Goal: Task Accomplishment & Management: Use online tool/utility

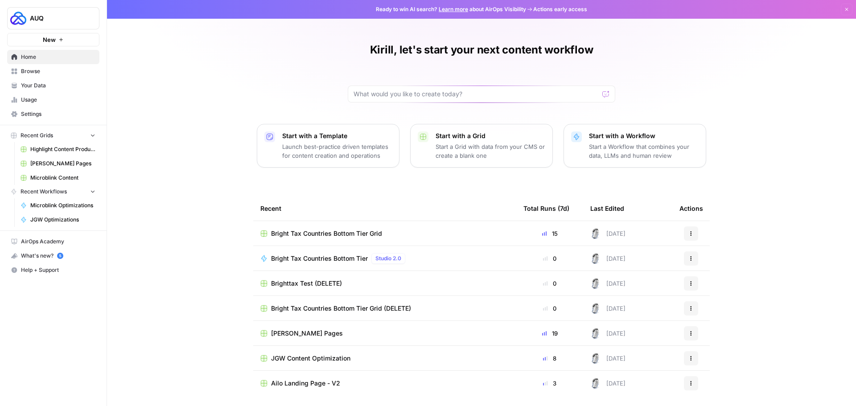
click at [335, 359] on span "JGW Content Optimization" at bounding box center [310, 358] width 79 height 9
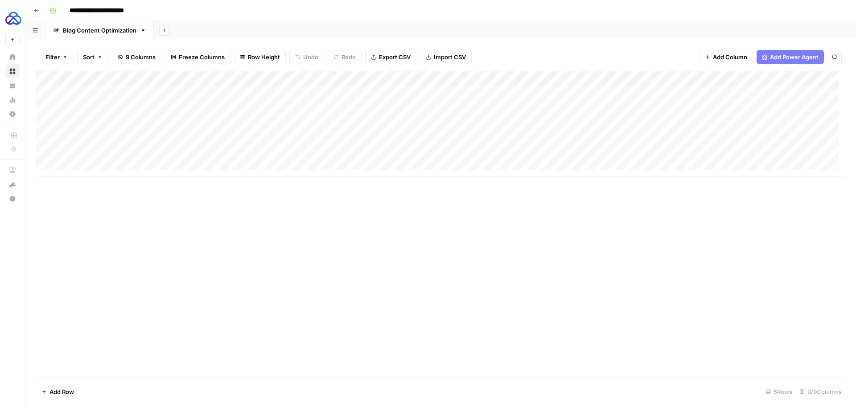
drag, startPoint x: 195, startPoint y: 73, endPoint x: 271, endPoint y: 76, distance: 76.7
click at [271, 76] on div "Add Column" at bounding box center [440, 123] width 809 height 105
click at [468, 109] on div "Add Column" at bounding box center [440, 123] width 809 height 105
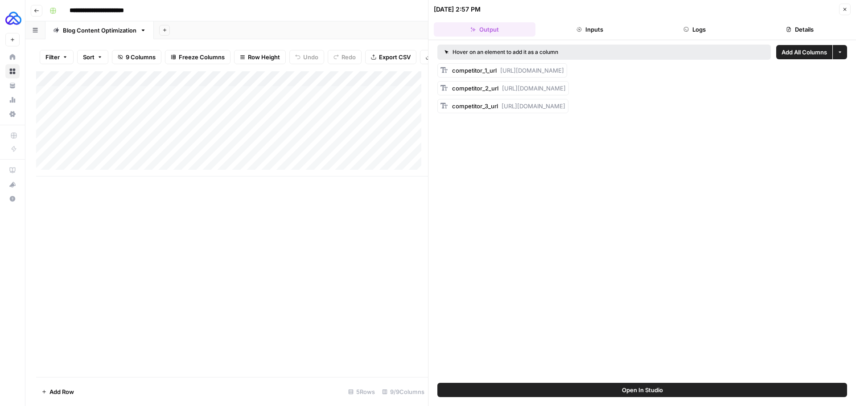
click at [688, 30] on icon "button" at bounding box center [685, 29] width 5 height 5
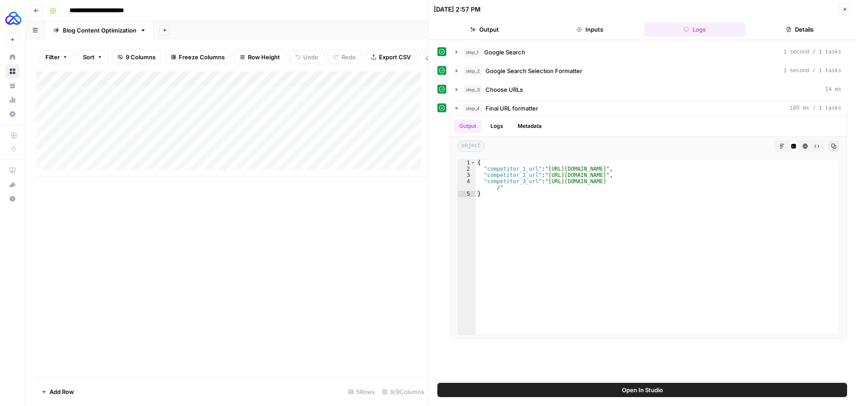
click at [476, 30] on button "Output" at bounding box center [485, 29] width 102 height 14
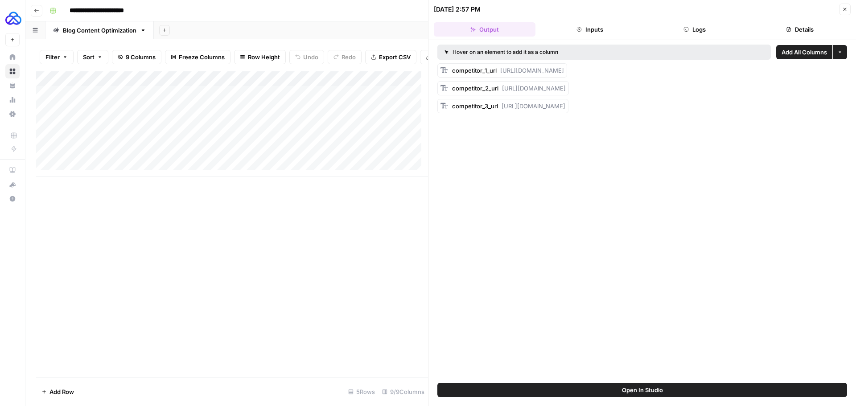
click at [839, 11] on button "Close" at bounding box center [845, 10] width 12 height 12
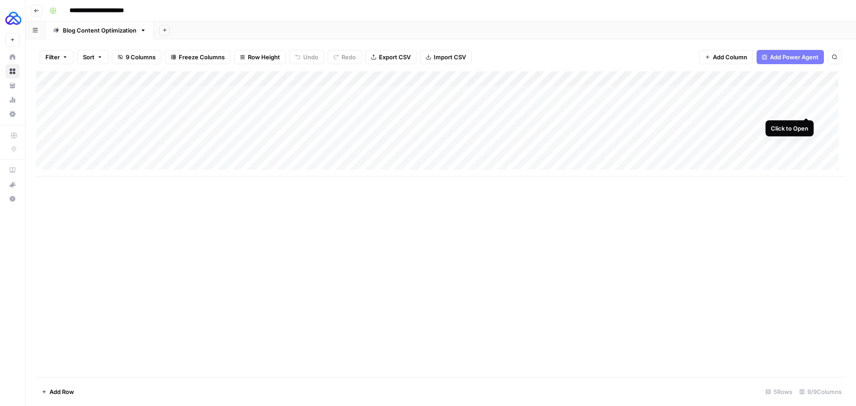
click at [805, 107] on div "Add Column" at bounding box center [440, 123] width 809 height 105
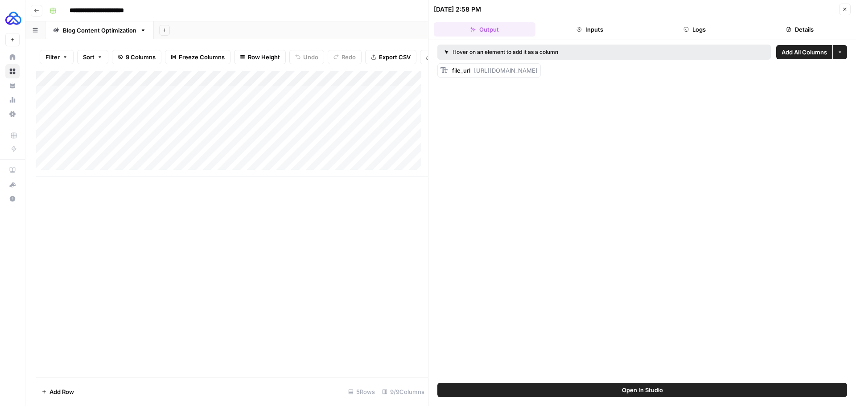
click at [714, 31] on button "Logs" at bounding box center [695, 29] width 102 height 14
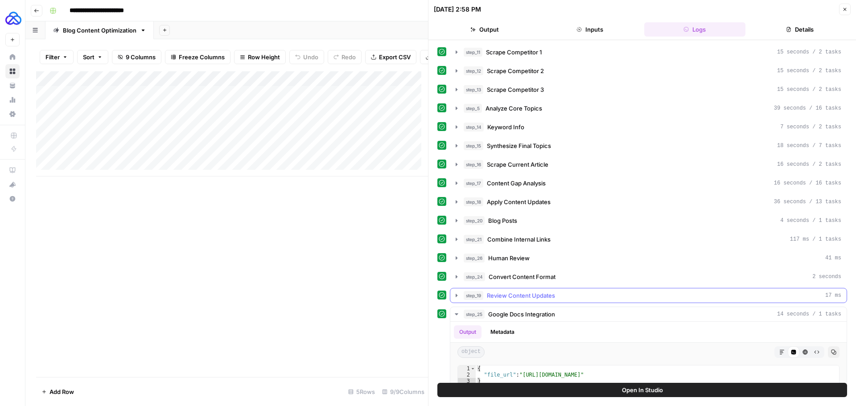
click at [458, 293] on icon "button" at bounding box center [456, 295] width 7 height 7
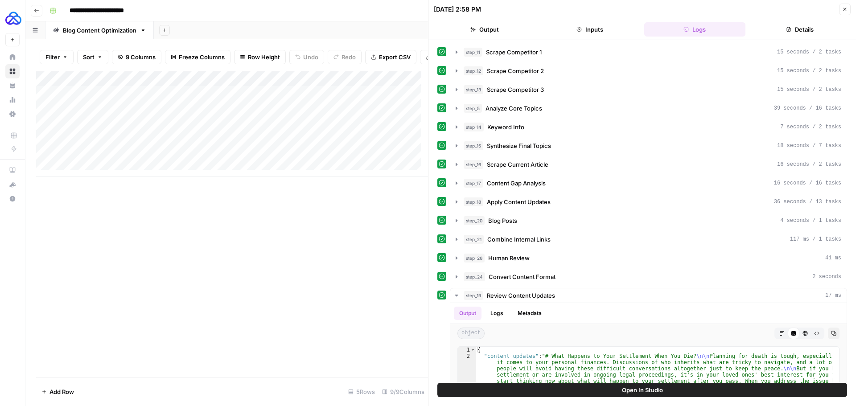
click at [844, 8] on icon "button" at bounding box center [844, 9] width 5 height 5
